Goal: Task Accomplishment & Management: Use online tool/utility

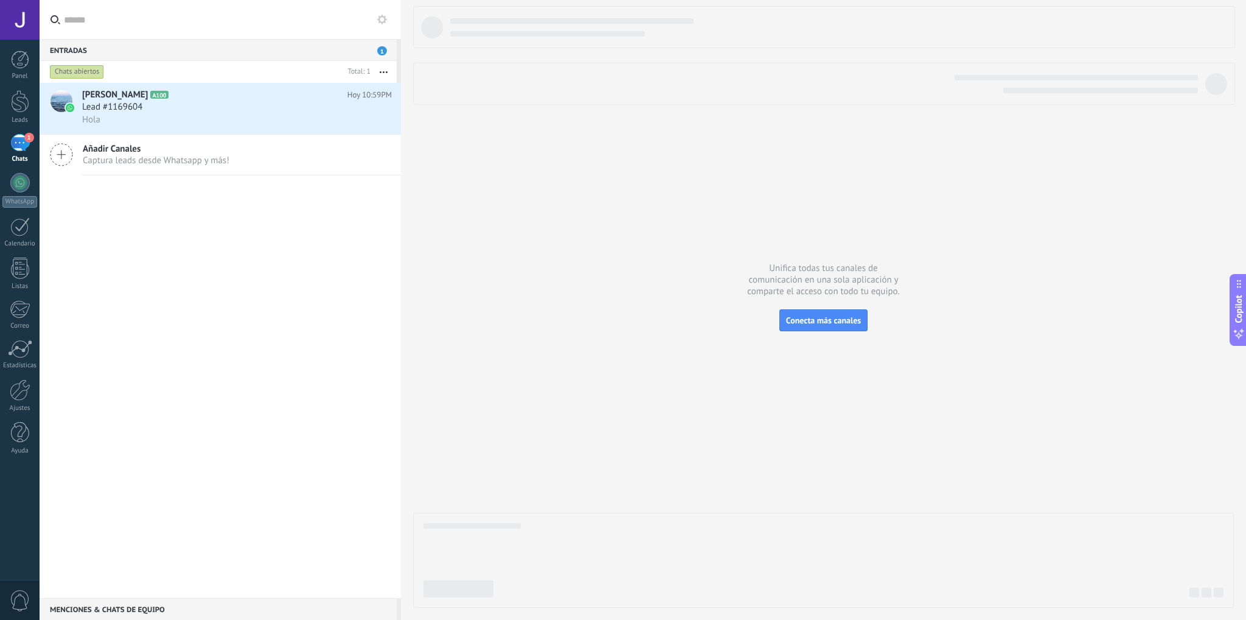
click at [382, 18] on icon at bounding box center [382, 20] width 10 height 10
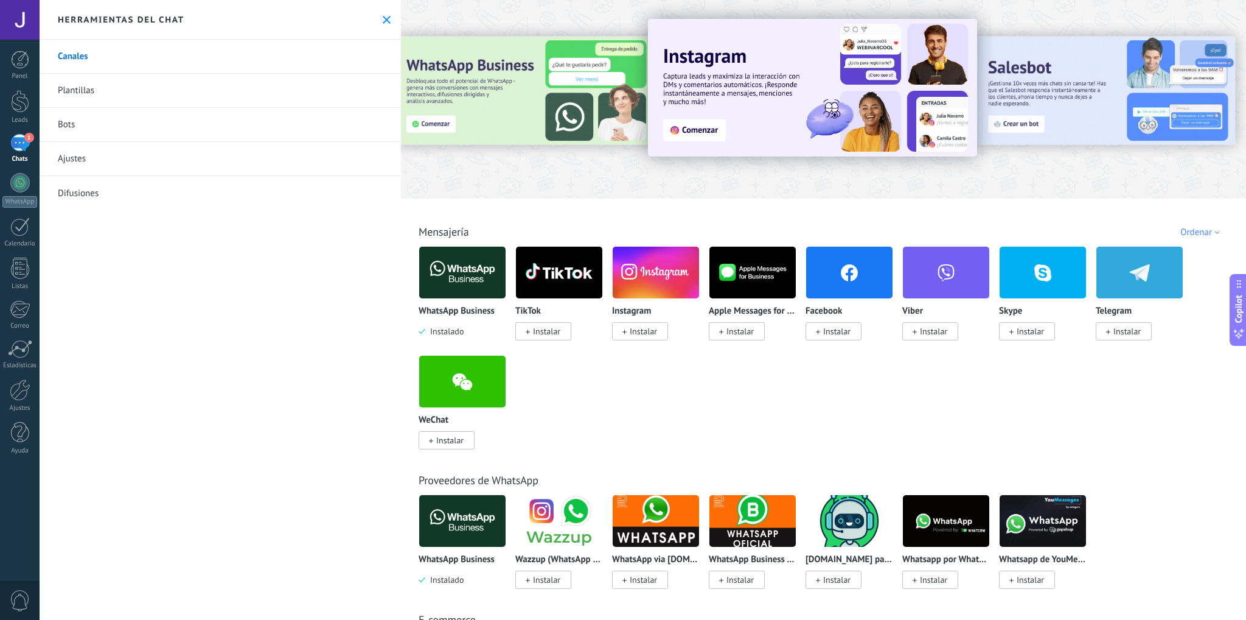
click at [89, 94] on link "Plantillas" at bounding box center [221, 91] width 362 height 34
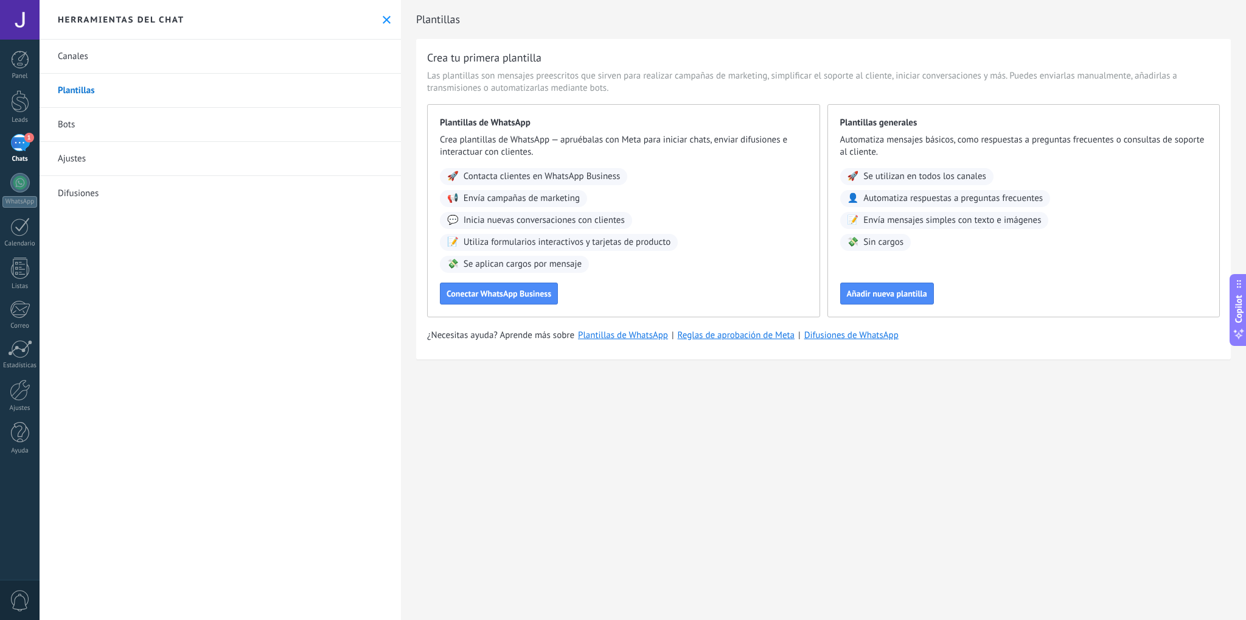
click at [82, 61] on link "Canales" at bounding box center [221, 57] width 362 height 34
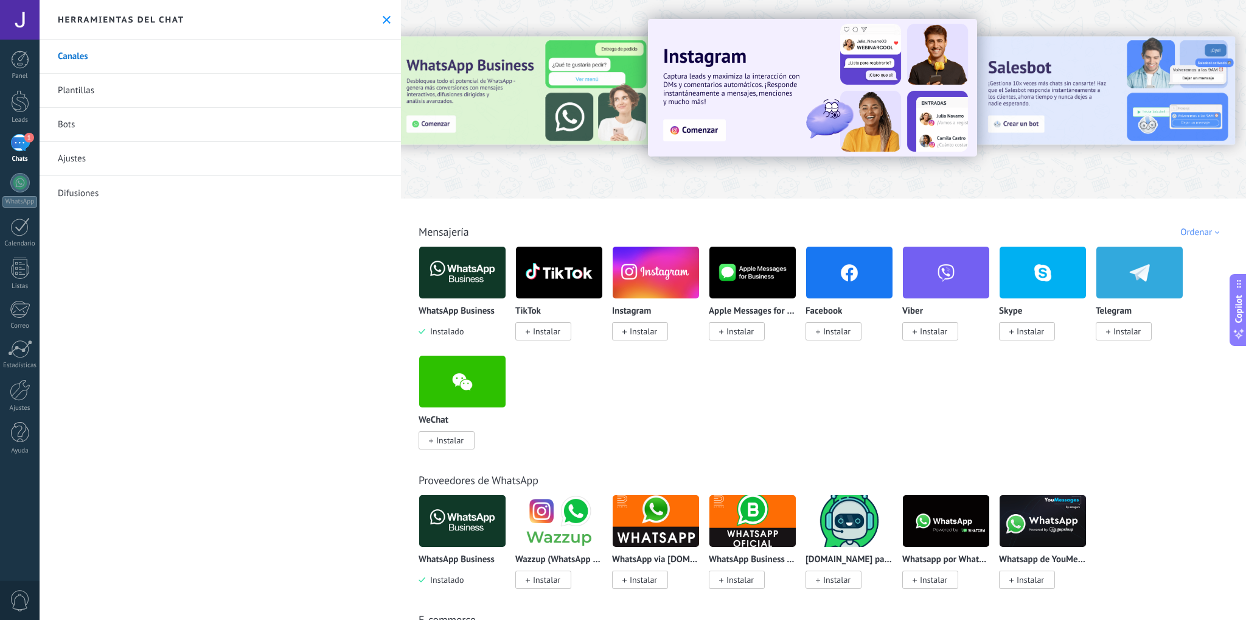
click at [463, 290] on img at bounding box center [462, 272] width 86 height 59
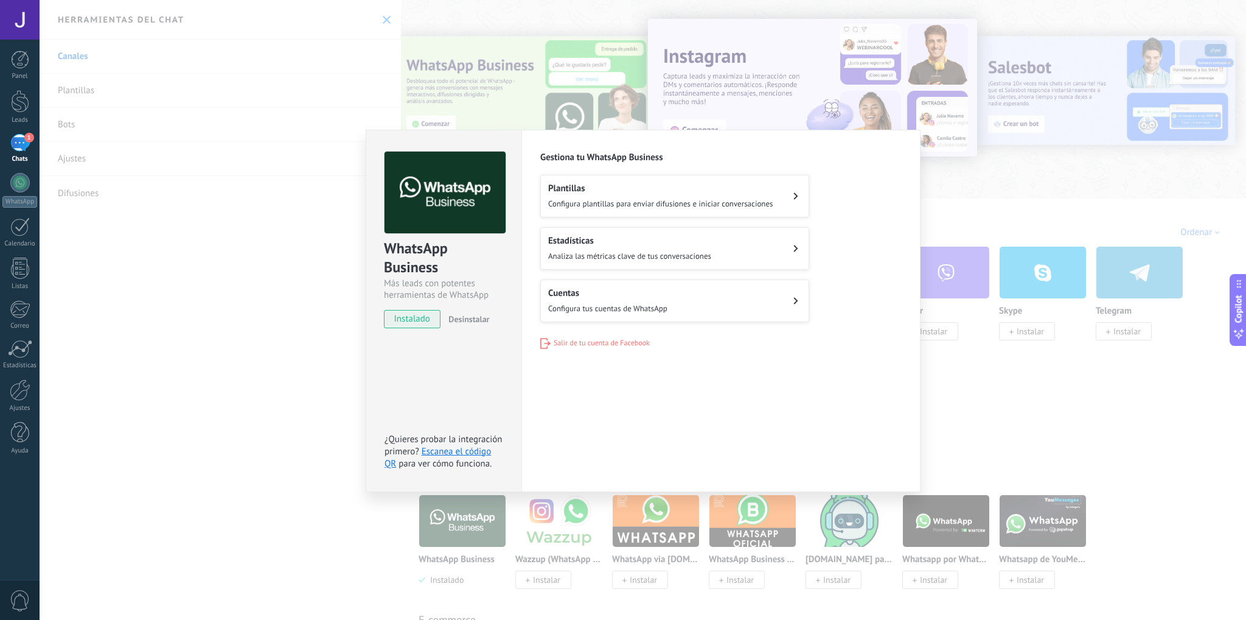
click at [463, 279] on div "Más leads con potentes herramientas de WhatsApp" at bounding box center [444, 289] width 120 height 23
click at [624, 304] on span "Configura tus cuentas de WhatsApp" at bounding box center [607, 308] width 119 height 10
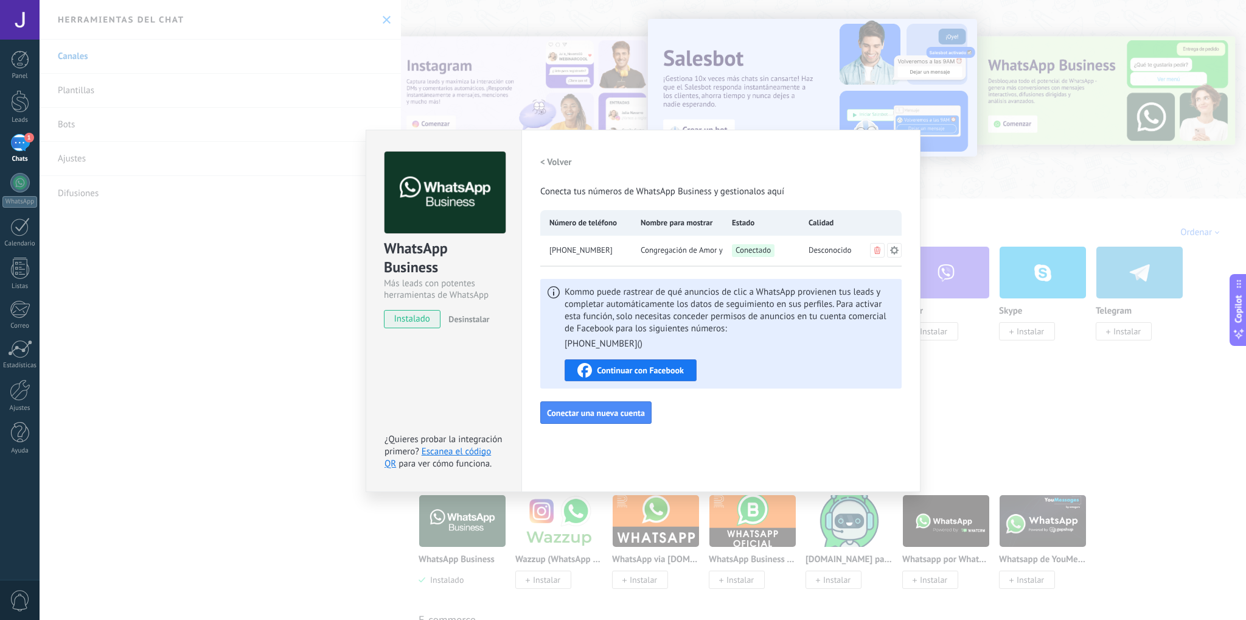
click at [942, 214] on div "WhatsApp Business Más leads con potentes herramientas de WhatsApp instalado Des…" at bounding box center [643, 310] width 1207 height 620
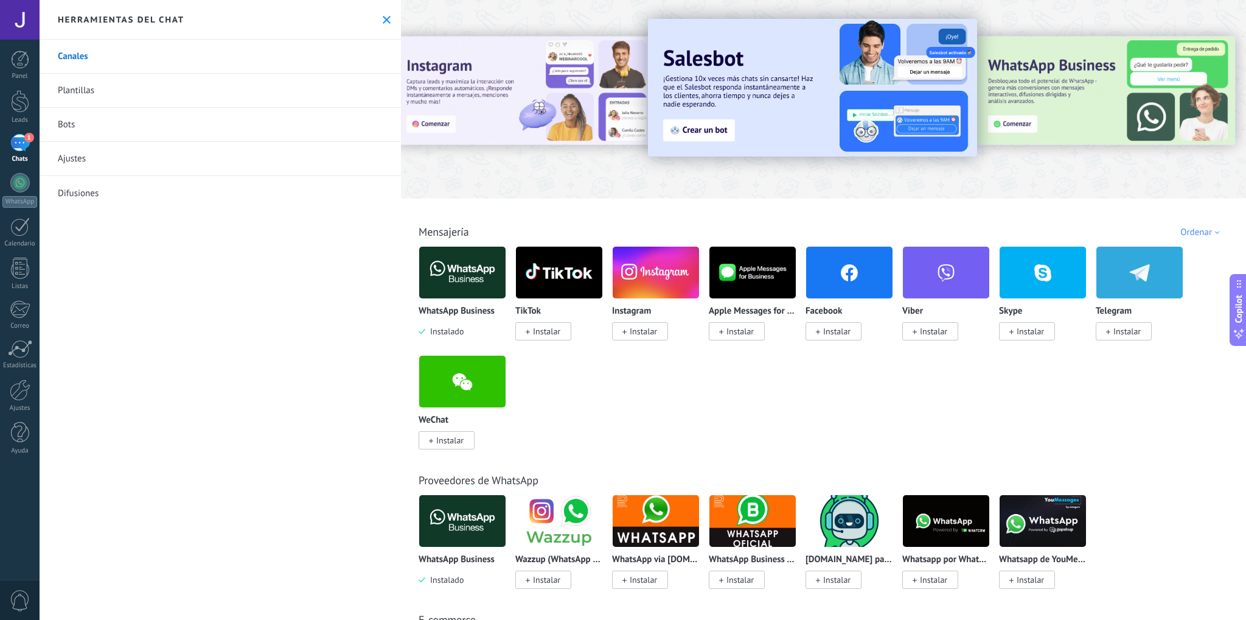
click at [23, 136] on div "1" at bounding box center [19, 143] width 19 height 18
